Goal: Transaction & Acquisition: Book appointment/travel/reservation

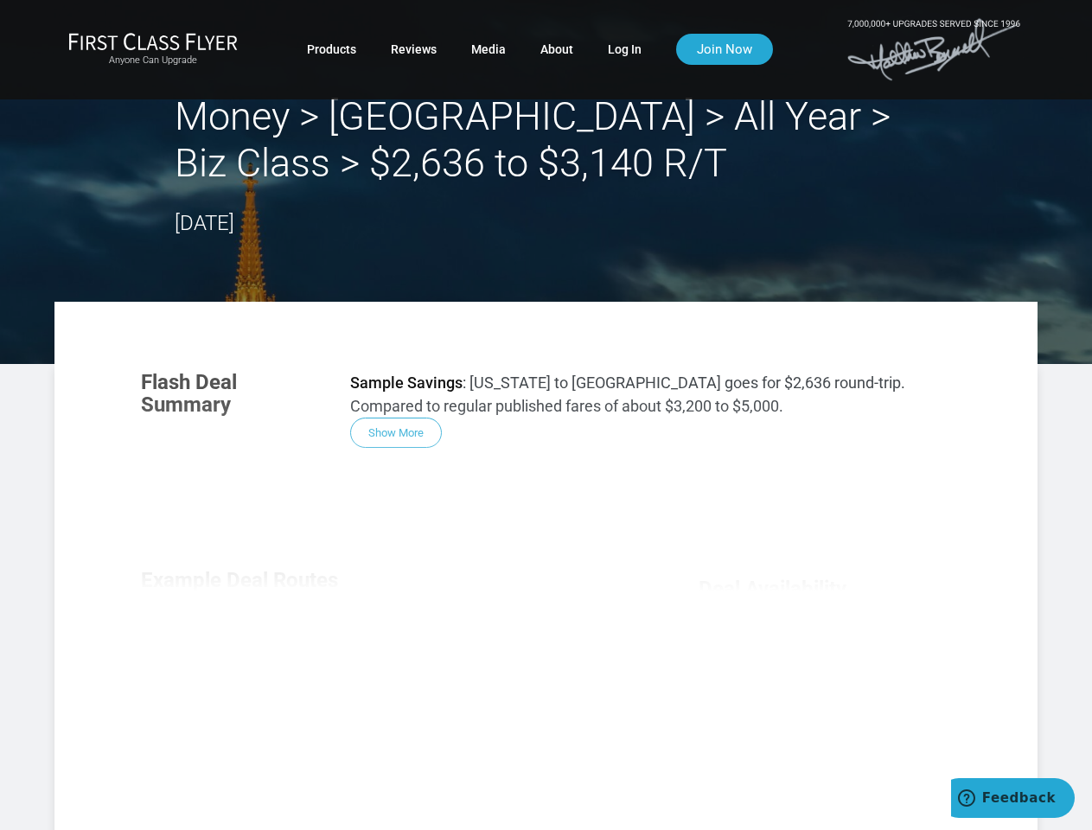
click at [546, 415] on div "Flash Deal Summary Sample Savings : [US_STATE] to [GEOGRAPHIC_DATA] goes for $2…" at bounding box center [546, 598] width 845 height 489
click at [546, 566] on div "Flash Deal Summary Sample Savings : [US_STATE] to [GEOGRAPHIC_DATA] goes for $2…" at bounding box center [546, 598] width 845 height 489
click at [396, 432] on div "Flash Deal Summary Sample Savings : [US_STATE] to [GEOGRAPHIC_DATA] goes for $2…" at bounding box center [546, 598] width 845 height 489
click at [246, 654] on div "Flash Deal Summary Sample Savings : [US_STATE] to [GEOGRAPHIC_DATA] goes for $2…" at bounding box center [546, 598] width 845 height 489
click at [387, 653] on div "Flash Deal Summary Sample Savings : [US_STATE] to [GEOGRAPHIC_DATA] goes for $2…" at bounding box center [546, 598] width 845 height 489
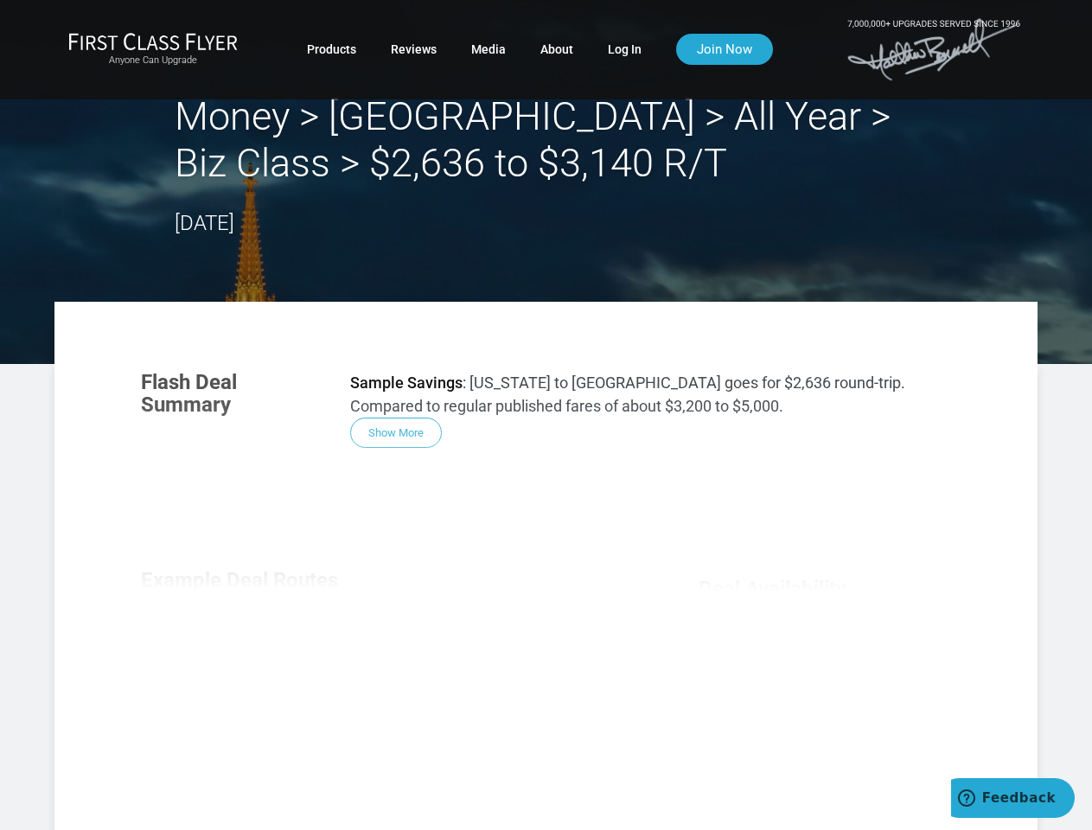
click at [529, 654] on div "Flash Deal Summary Sample Savings : [US_STATE] to [GEOGRAPHIC_DATA] goes for $2…" at bounding box center [546, 598] width 845 height 489
click at [387, 766] on div "Flash Deal Summary Sample Savings : [US_STATE] to [GEOGRAPHIC_DATA] goes for $2…" at bounding box center [546, 598] width 845 height 489
click at [825, 746] on div "Flash Deal Summary Sample Savings : [US_STATE] to [GEOGRAPHIC_DATA] goes for $2…" at bounding box center [546, 598] width 845 height 489
click at [1013, 798] on span "Feedback" at bounding box center [1020, 799] width 74 height 16
